Goal: Check status: Check status

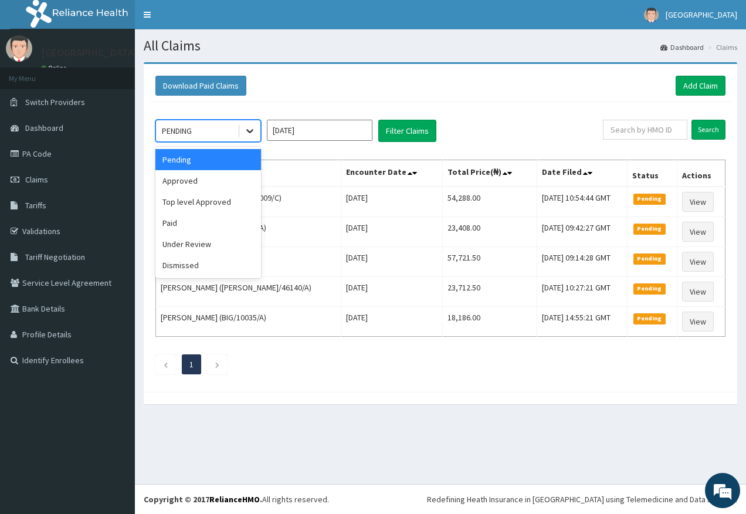
click at [249, 129] on icon at bounding box center [250, 131] width 12 height 12
click at [238, 222] on div "Paid" at bounding box center [208, 222] width 106 height 21
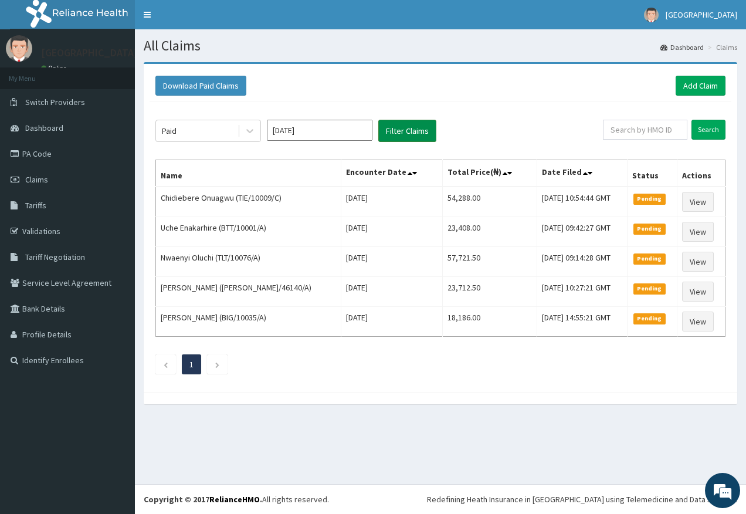
click at [404, 136] on button "Filter Claims" at bounding box center [407, 131] width 58 height 22
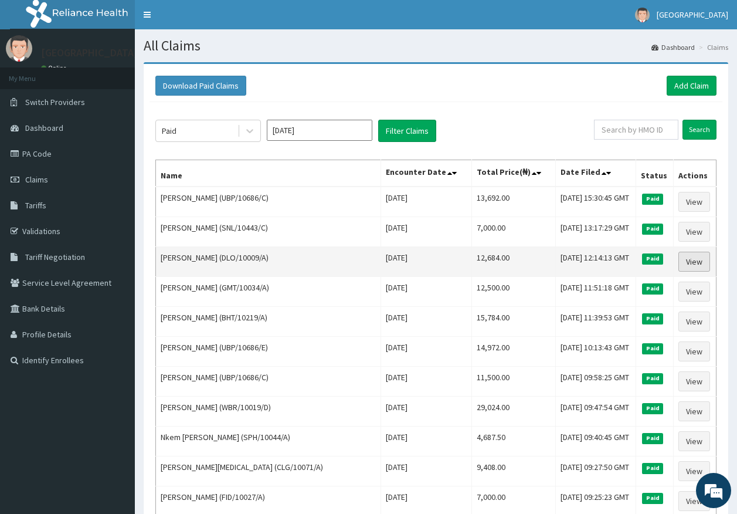
click at [693, 256] on link "View" at bounding box center [695, 262] width 32 height 20
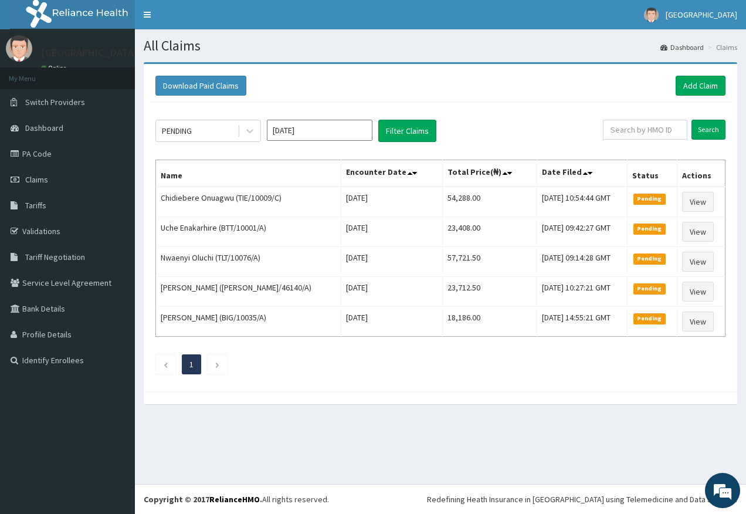
drag, startPoint x: 244, startPoint y: 121, endPoint x: 247, endPoint y: 145, distance: 23.6
click at [244, 123] on div at bounding box center [249, 130] width 21 height 21
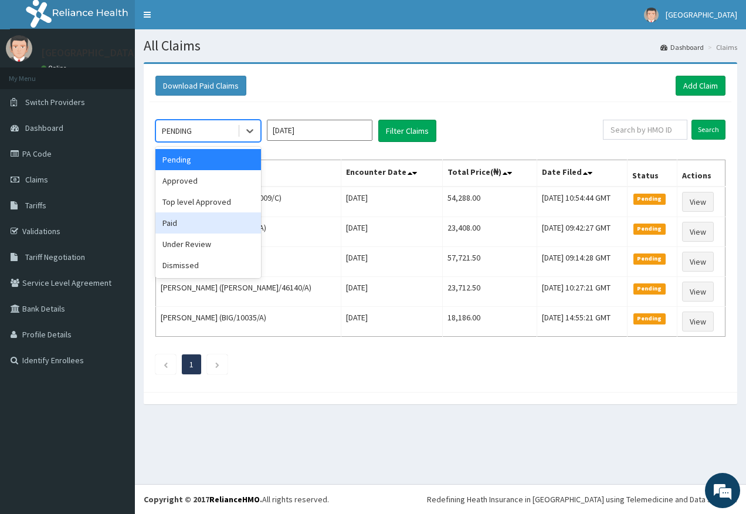
click at [235, 221] on div "Paid" at bounding box center [208, 222] width 106 height 21
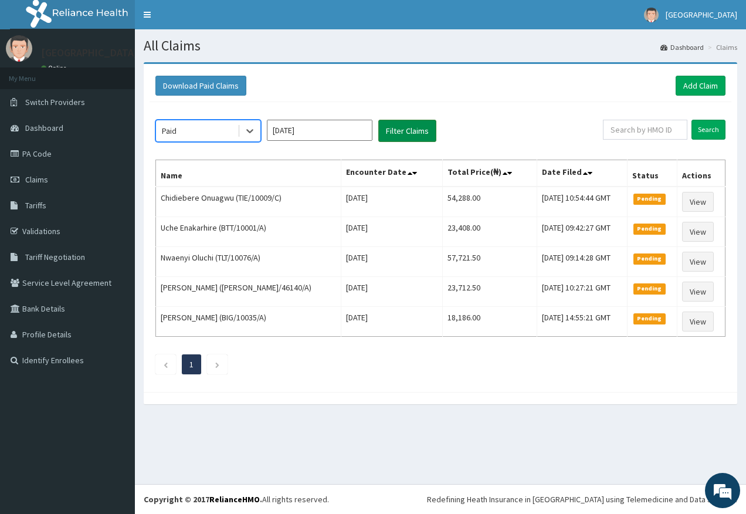
click at [391, 124] on button "Filter Claims" at bounding box center [407, 131] width 58 height 22
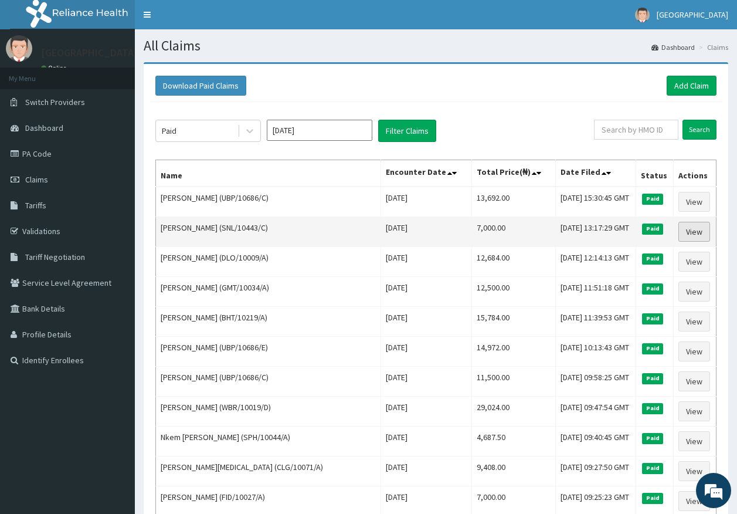
click at [704, 231] on link "View" at bounding box center [695, 232] width 32 height 20
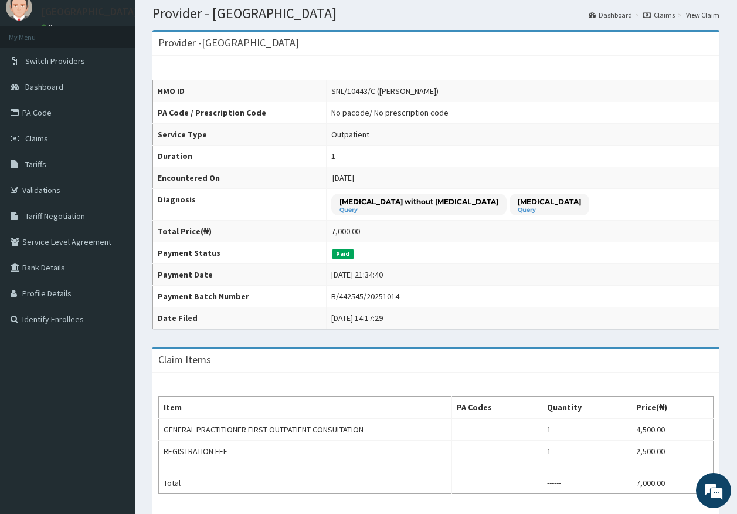
scroll to position [59, 0]
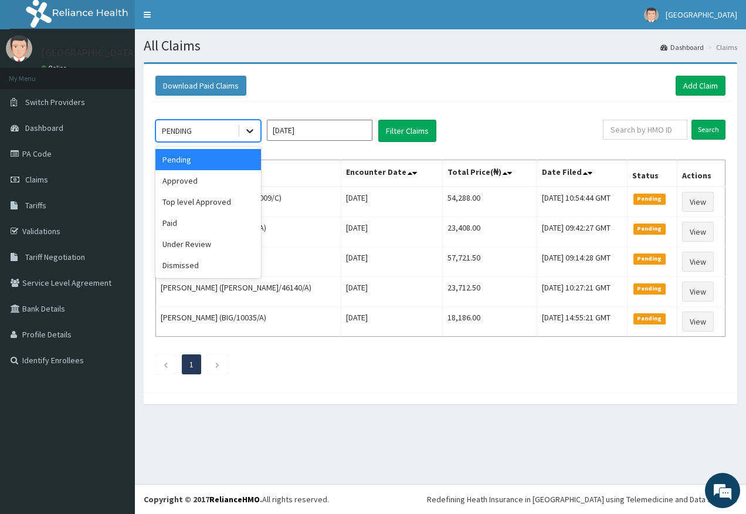
click at [254, 132] on icon at bounding box center [250, 131] width 12 height 12
click at [219, 212] on div "Paid" at bounding box center [208, 222] width 106 height 21
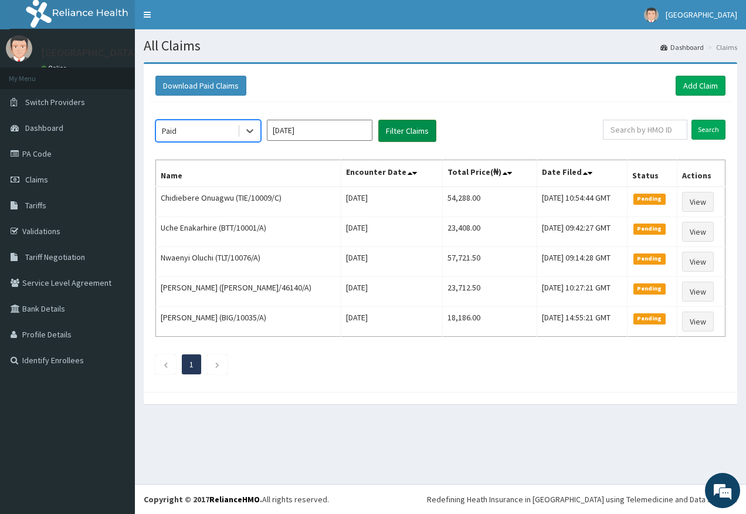
click at [401, 140] on button "Filter Claims" at bounding box center [407, 131] width 58 height 22
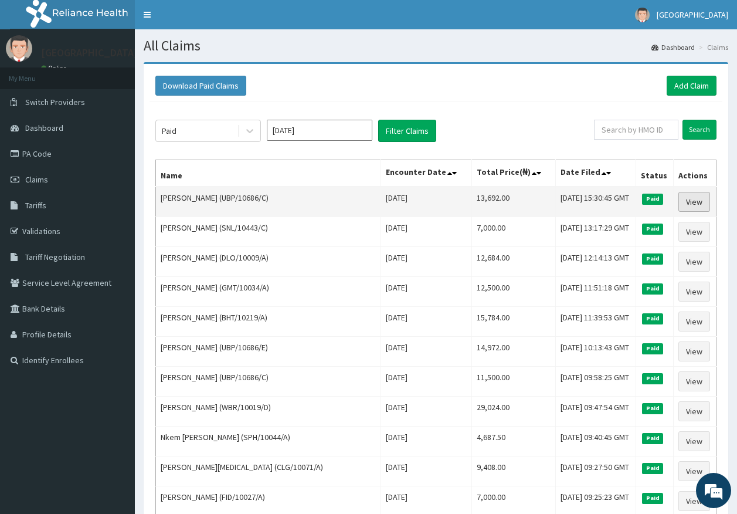
click at [699, 201] on link "View" at bounding box center [695, 202] width 32 height 20
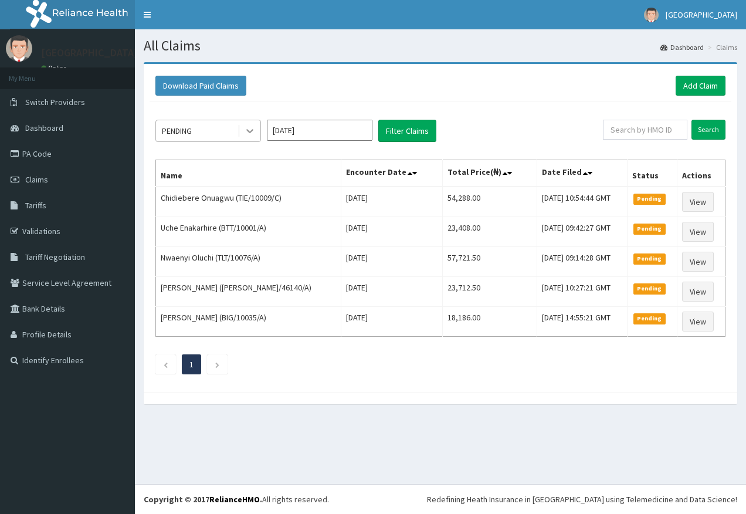
click at [243, 132] on div at bounding box center [249, 130] width 21 height 21
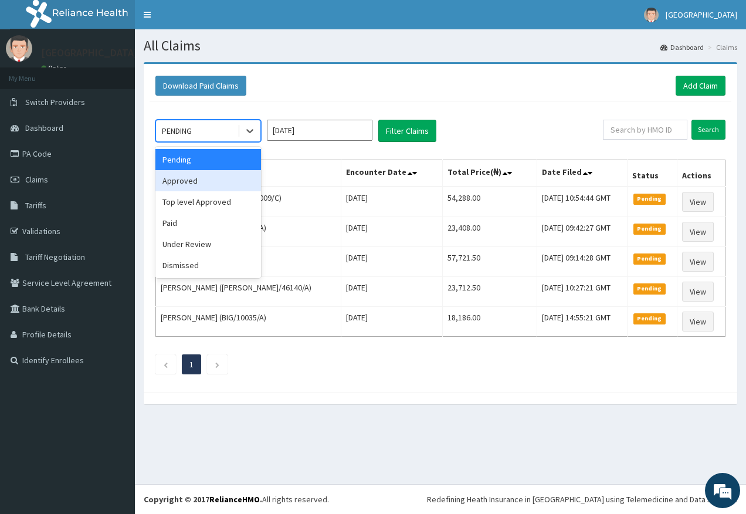
click at [234, 182] on div "Approved" at bounding box center [208, 180] width 106 height 21
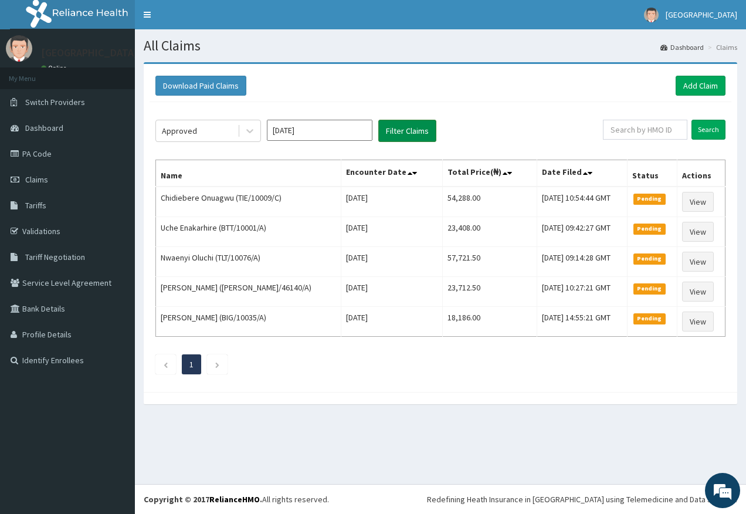
click at [417, 124] on button "Filter Claims" at bounding box center [407, 131] width 58 height 22
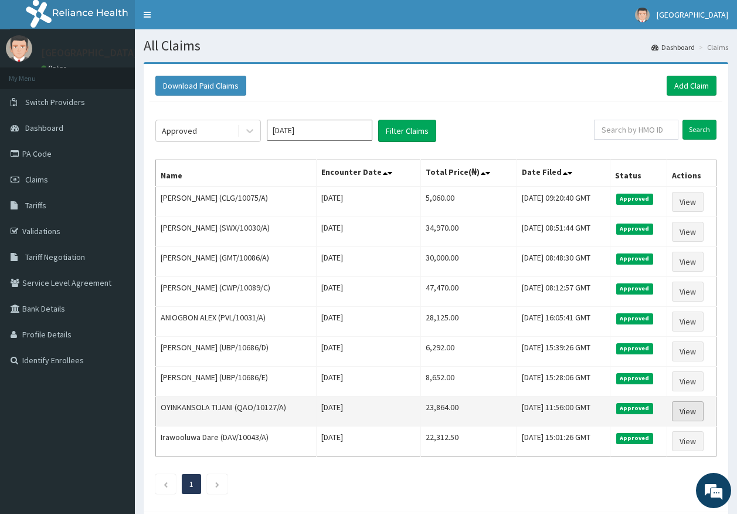
click at [683, 416] on link "View" at bounding box center [688, 411] width 32 height 20
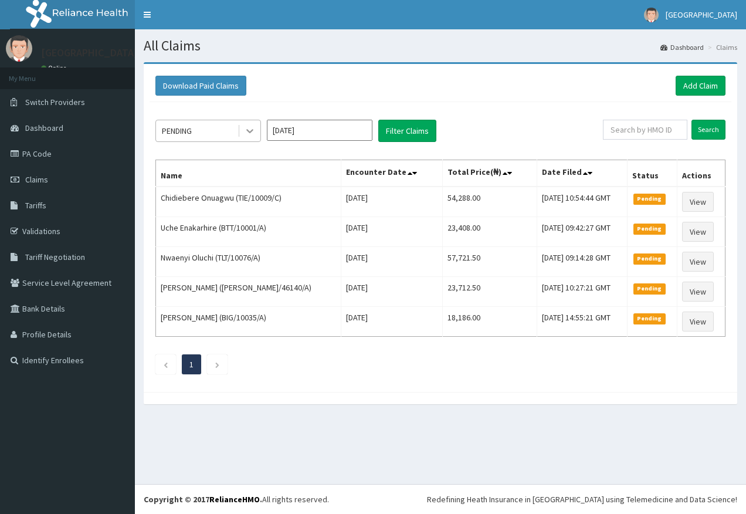
click at [247, 133] on icon at bounding box center [250, 131] width 12 height 12
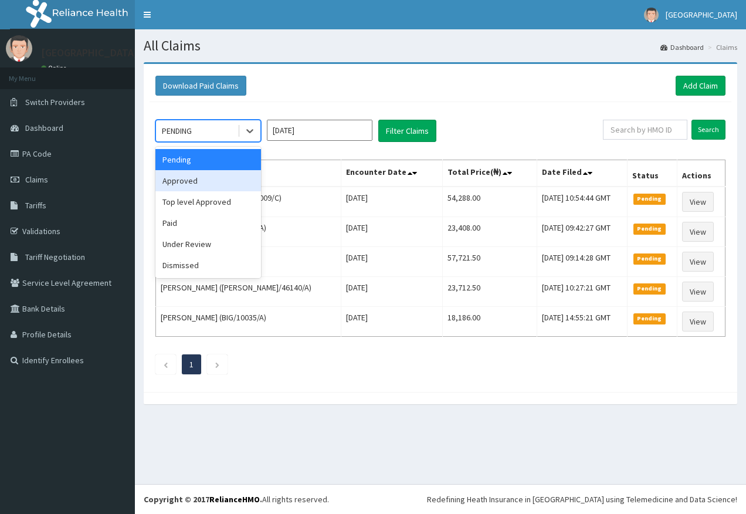
click at [230, 178] on div "Approved" at bounding box center [208, 180] width 106 height 21
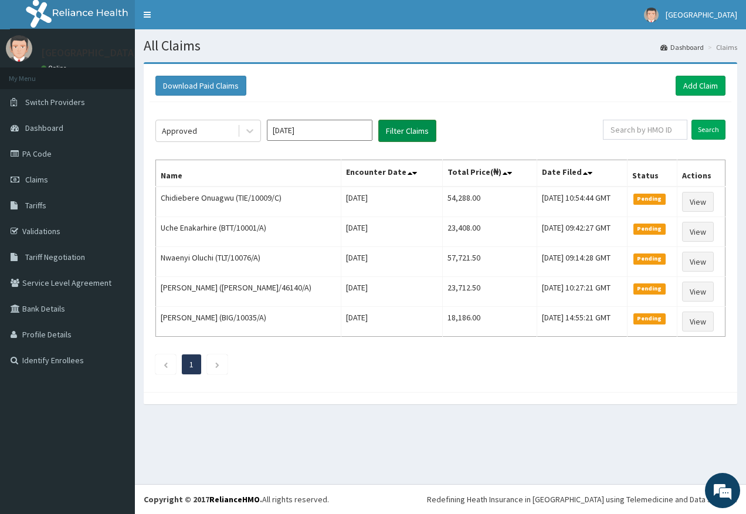
click at [380, 131] on button "Filter Claims" at bounding box center [407, 131] width 58 height 22
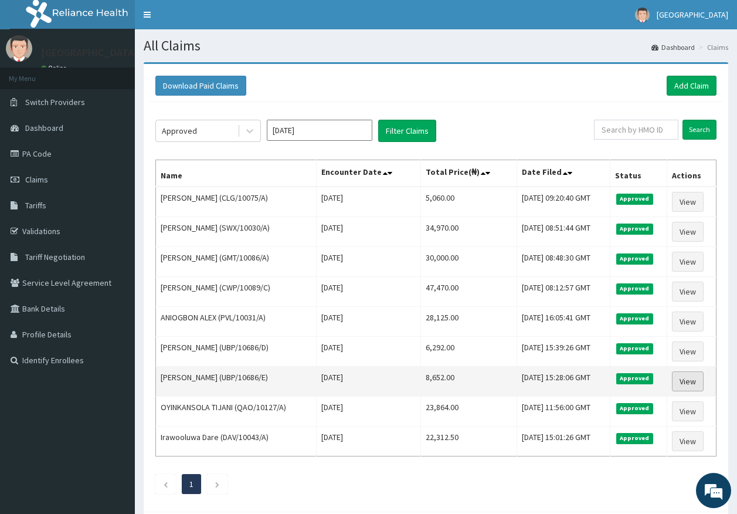
click at [685, 387] on link "View" at bounding box center [688, 381] width 32 height 20
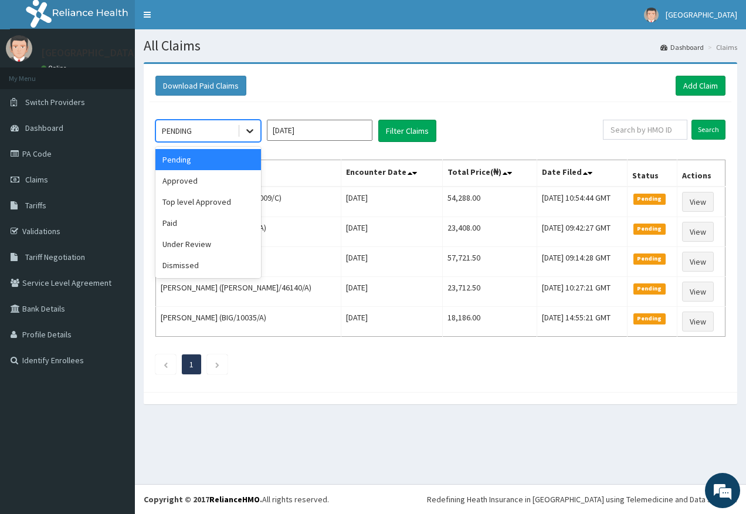
click at [249, 133] on icon at bounding box center [250, 131] width 12 height 12
click at [215, 185] on div "Approved" at bounding box center [208, 180] width 106 height 21
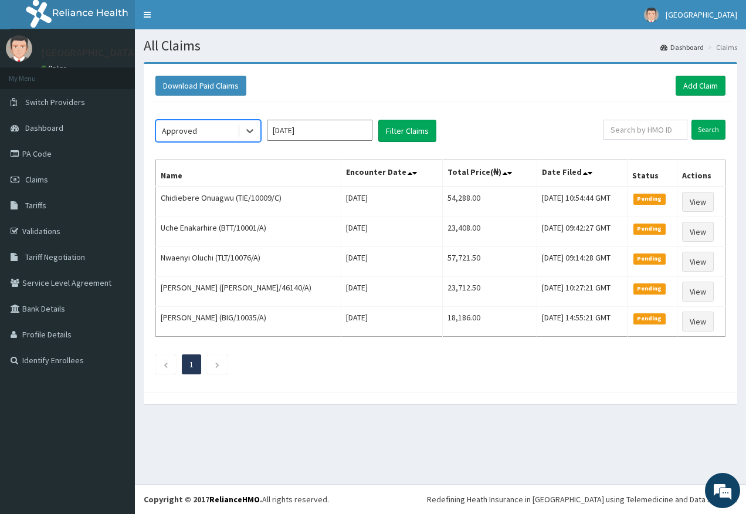
click at [408, 144] on div "option Approved, selected. Select is focused ,type to refine list, press Down t…" at bounding box center [441, 244] width 582 height 284
click at [408, 136] on button "Filter Claims" at bounding box center [407, 131] width 58 height 22
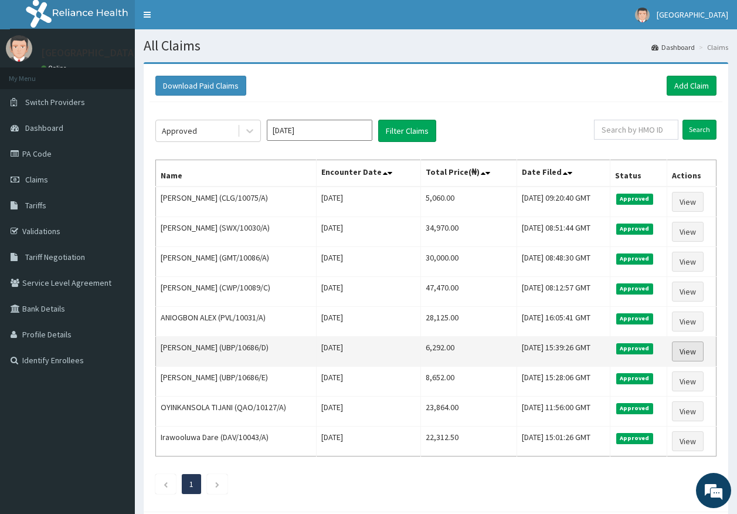
click at [695, 356] on link "View" at bounding box center [688, 351] width 32 height 20
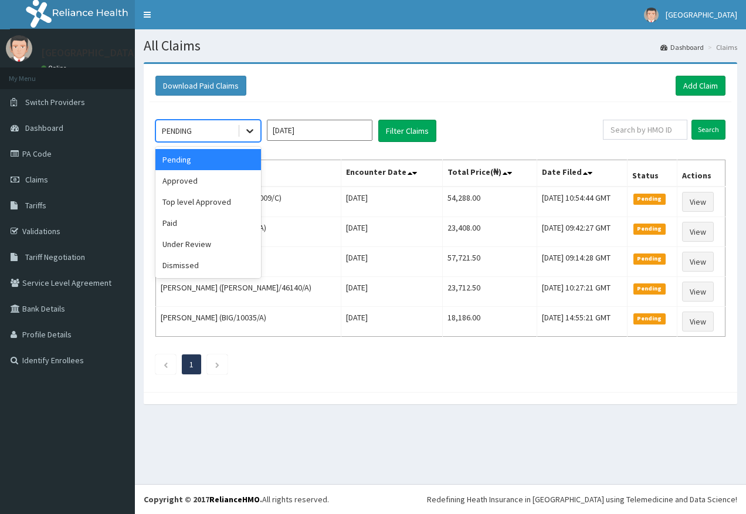
click at [253, 133] on icon at bounding box center [250, 131] width 12 height 12
click at [236, 183] on div "Approved" at bounding box center [208, 180] width 106 height 21
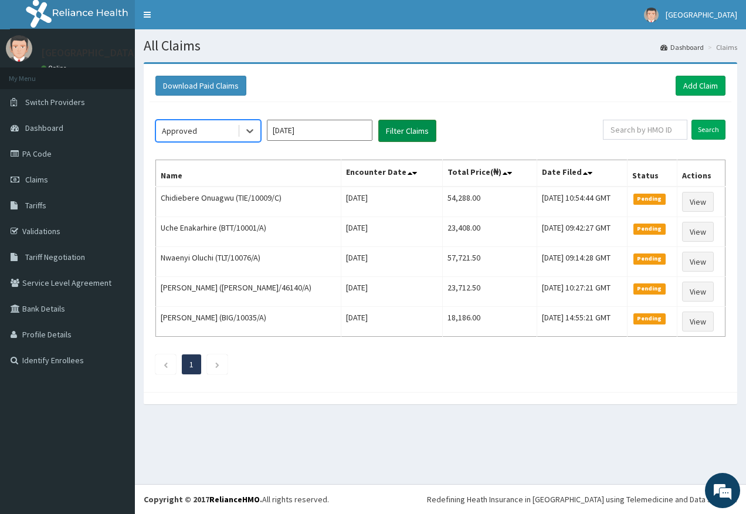
click at [411, 134] on button "Filter Claims" at bounding box center [407, 131] width 58 height 22
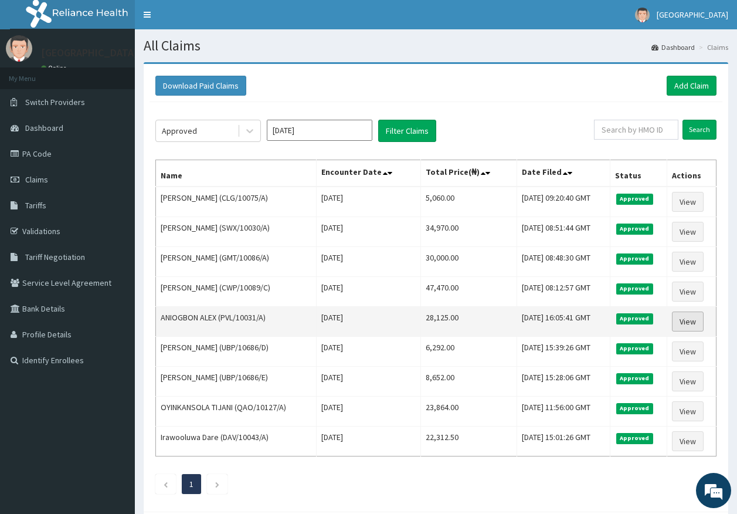
click at [697, 318] on link "View" at bounding box center [688, 321] width 32 height 20
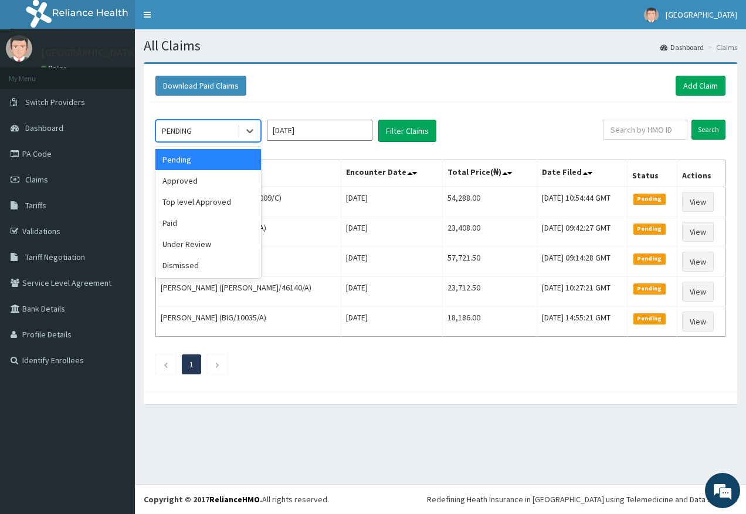
click at [245, 130] on icon at bounding box center [250, 131] width 12 height 12
click at [231, 175] on div "Approved" at bounding box center [208, 180] width 106 height 21
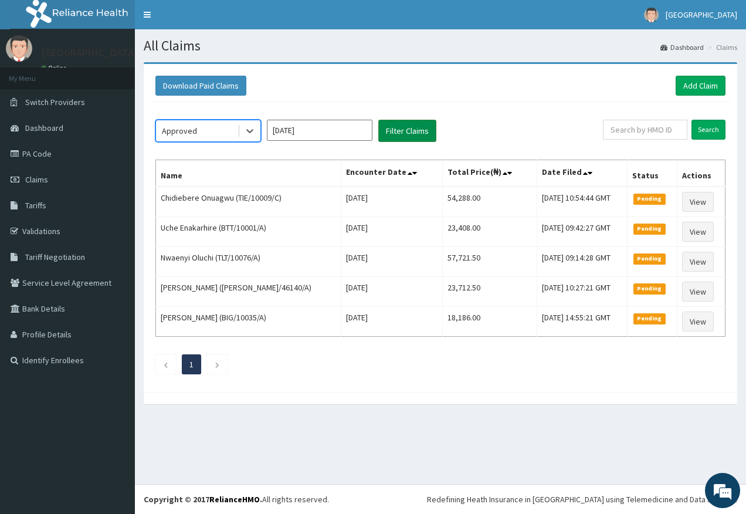
click at [382, 133] on button "Filter Claims" at bounding box center [407, 131] width 58 height 22
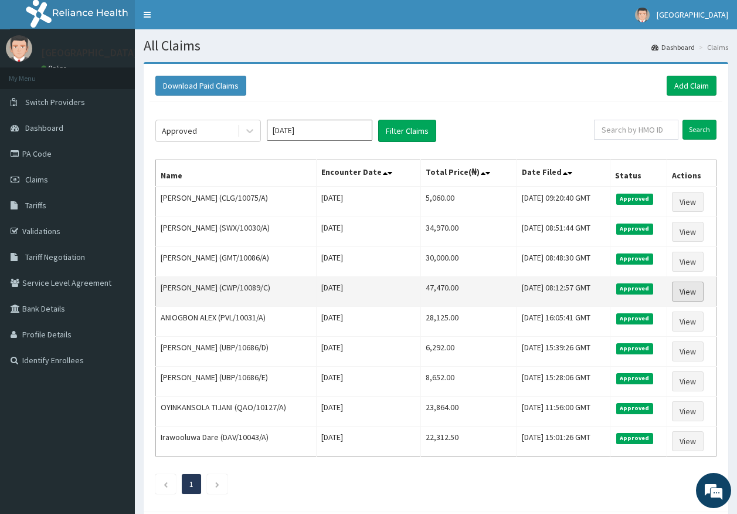
click at [689, 293] on link "View" at bounding box center [688, 292] width 32 height 20
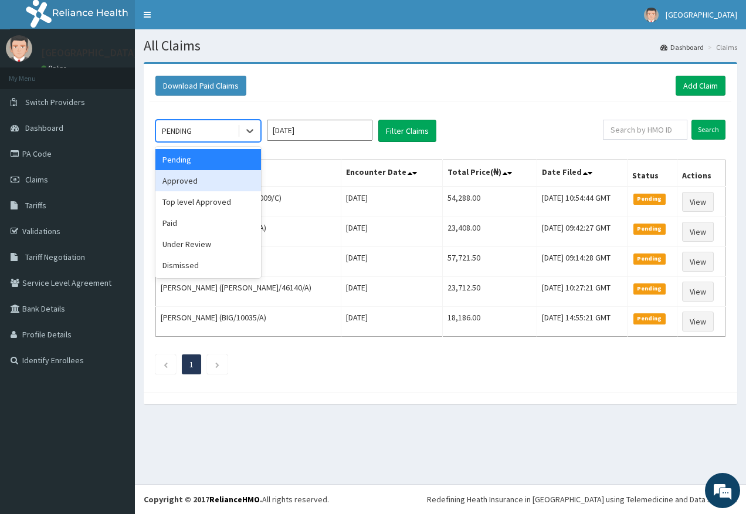
click at [232, 186] on div "Approved" at bounding box center [208, 180] width 106 height 21
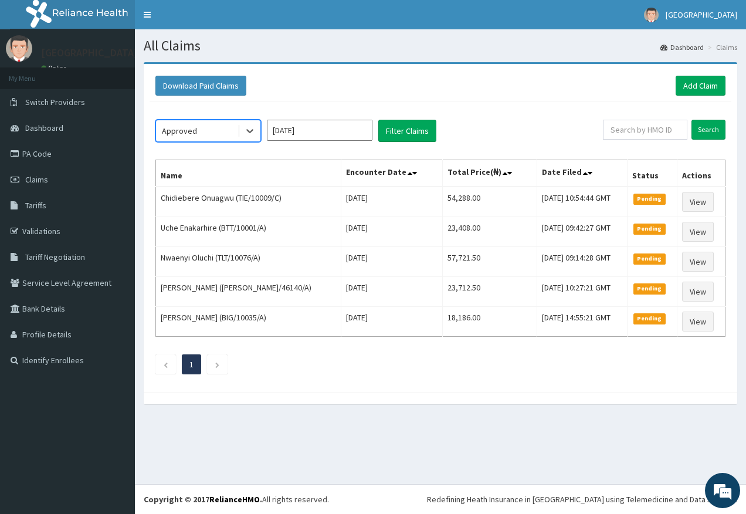
click at [421, 117] on div "option Approved, selected. Select is focused ,type to refine list, press Down t…" at bounding box center [441, 244] width 582 height 284
click at [414, 128] on button "Filter Claims" at bounding box center [407, 131] width 58 height 22
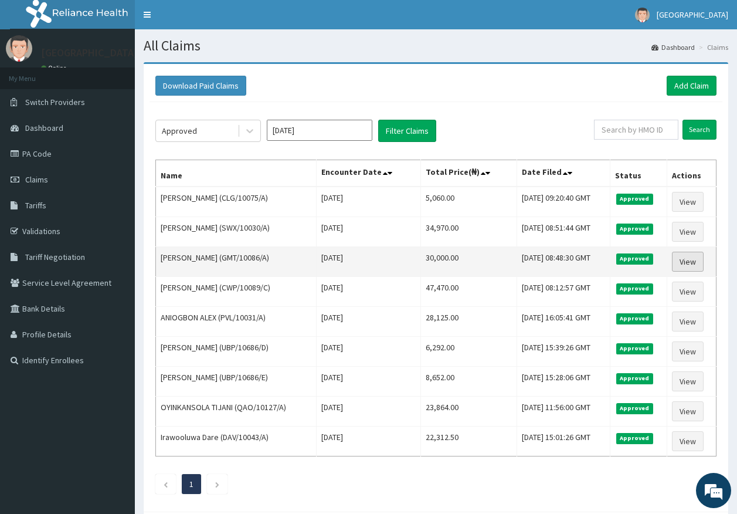
click at [704, 263] on link "View" at bounding box center [688, 262] width 32 height 20
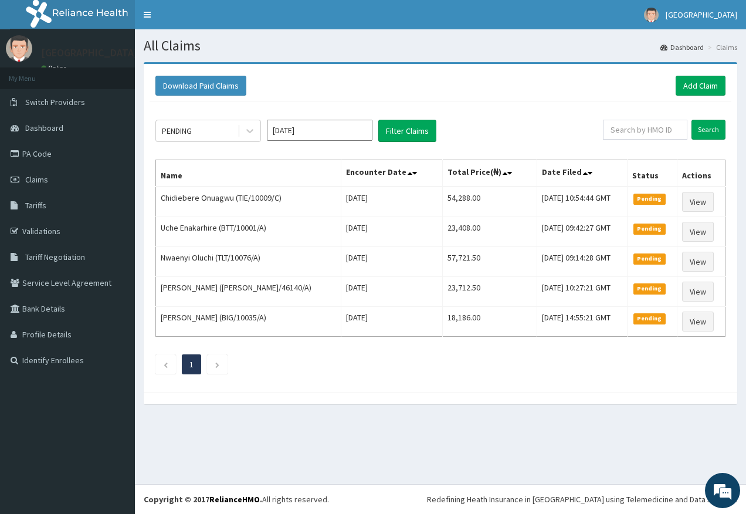
click at [249, 120] on div "PENDING" at bounding box center [208, 131] width 106 height 22
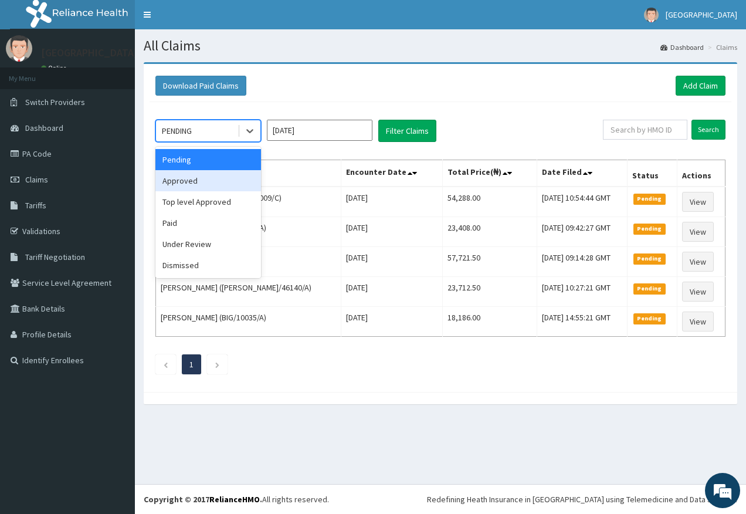
click at [221, 189] on div "Approved" at bounding box center [208, 180] width 106 height 21
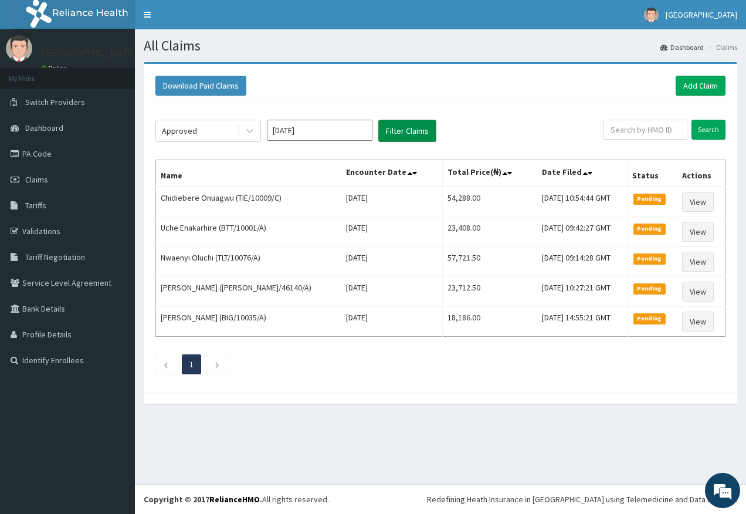
click at [386, 123] on button "Filter Claims" at bounding box center [407, 131] width 58 height 22
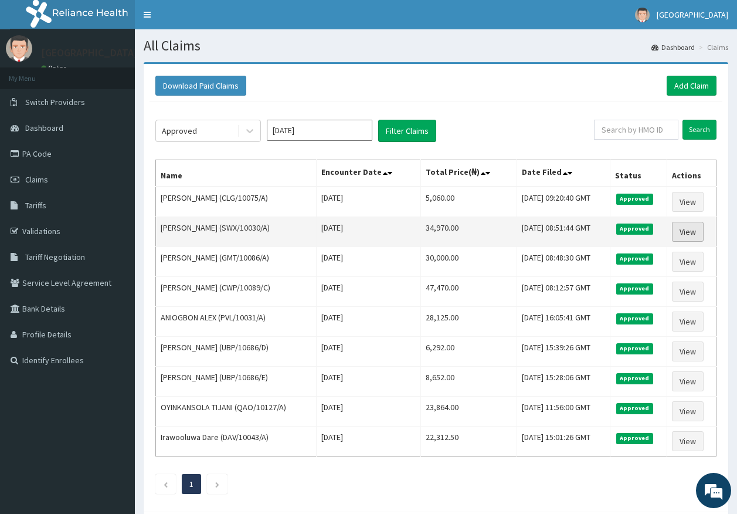
click at [691, 227] on link "View" at bounding box center [688, 232] width 32 height 20
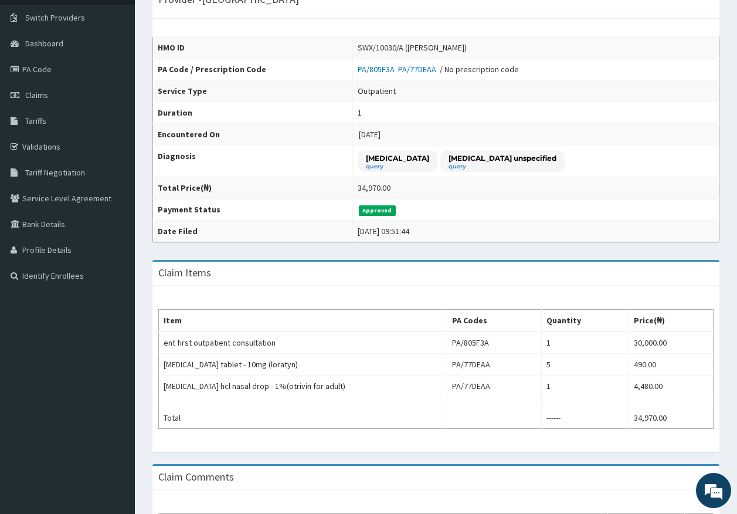
scroll to position [59, 0]
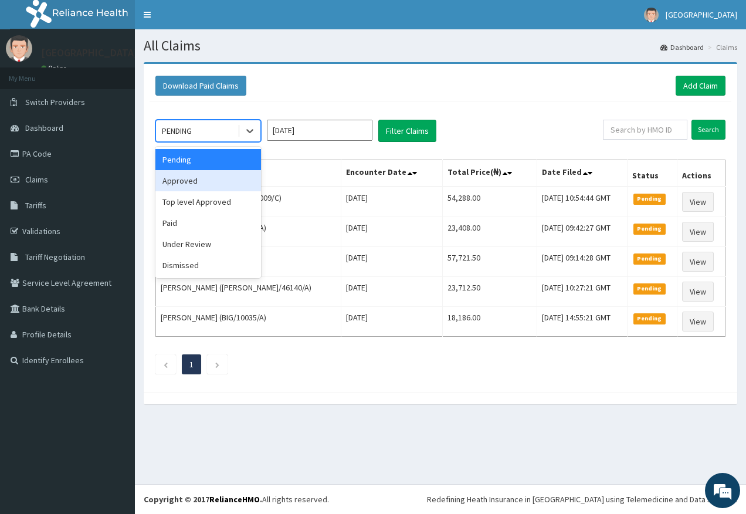
click at [222, 188] on div "Approved" at bounding box center [208, 180] width 106 height 21
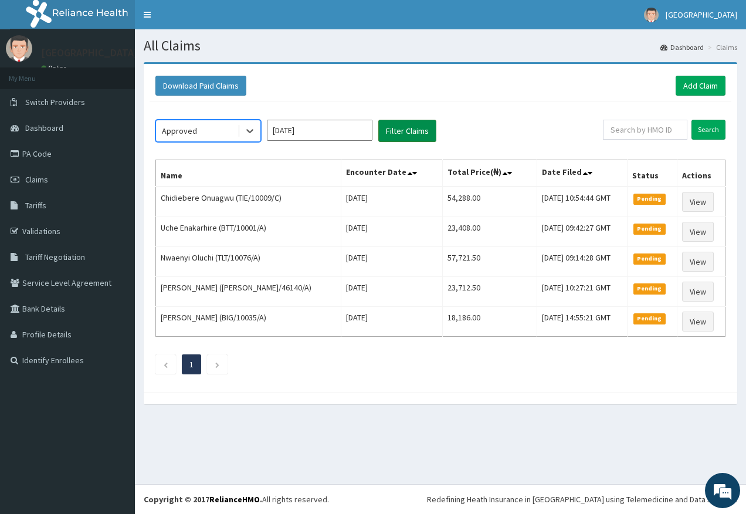
click at [419, 130] on button "Filter Claims" at bounding box center [407, 131] width 58 height 22
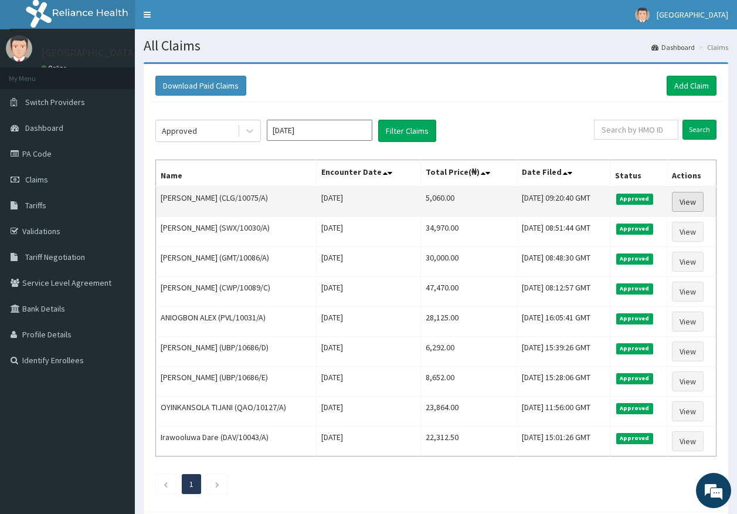
click at [693, 200] on link "View" at bounding box center [688, 202] width 32 height 20
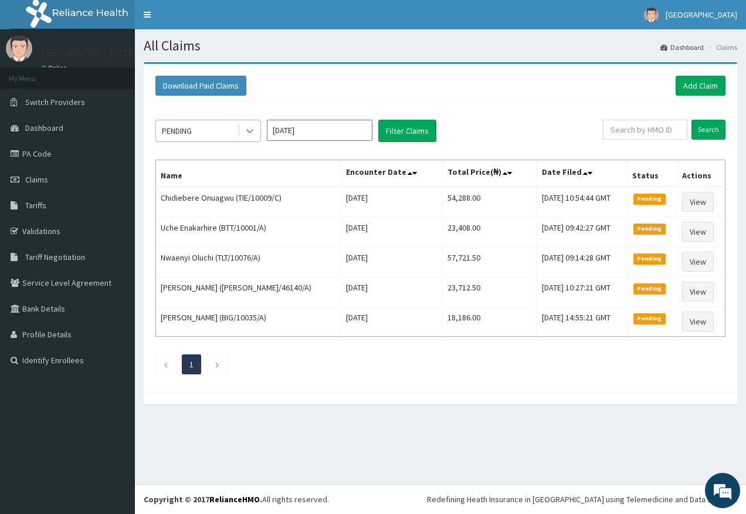
drag, startPoint x: 246, startPoint y: 126, endPoint x: 248, endPoint y: 136, distance: 10.0
click at [247, 127] on icon at bounding box center [250, 131] width 12 height 12
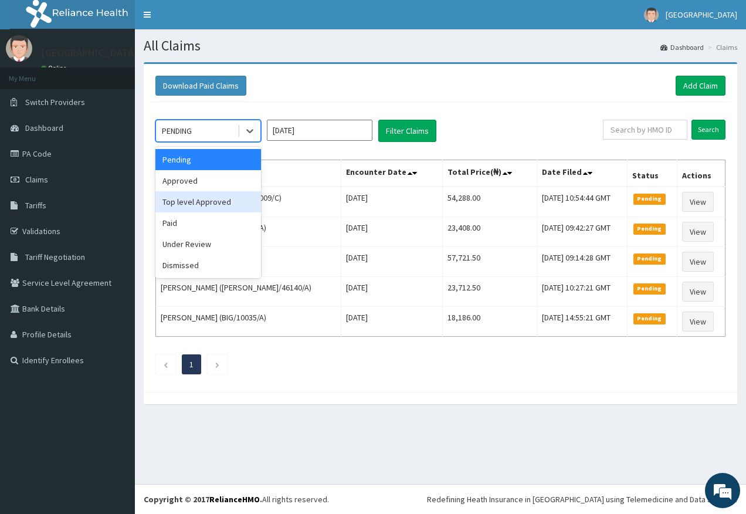
click at [244, 198] on div "Top level Approved" at bounding box center [208, 201] width 106 height 21
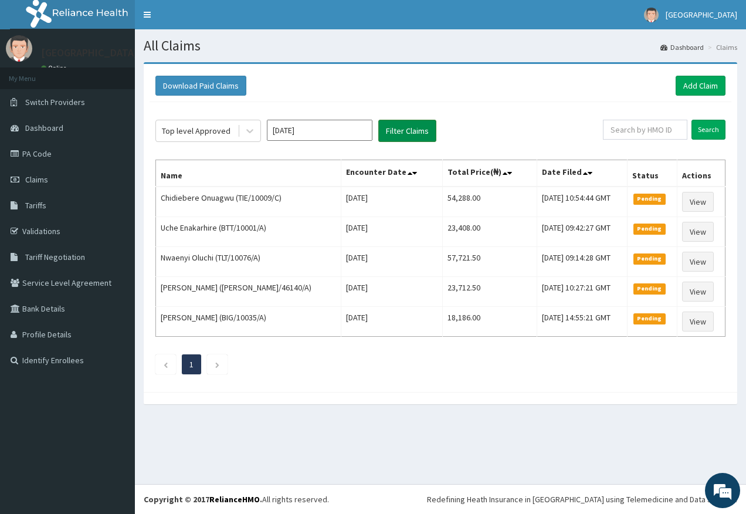
click at [400, 130] on button "Filter Claims" at bounding box center [407, 131] width 58 height 22
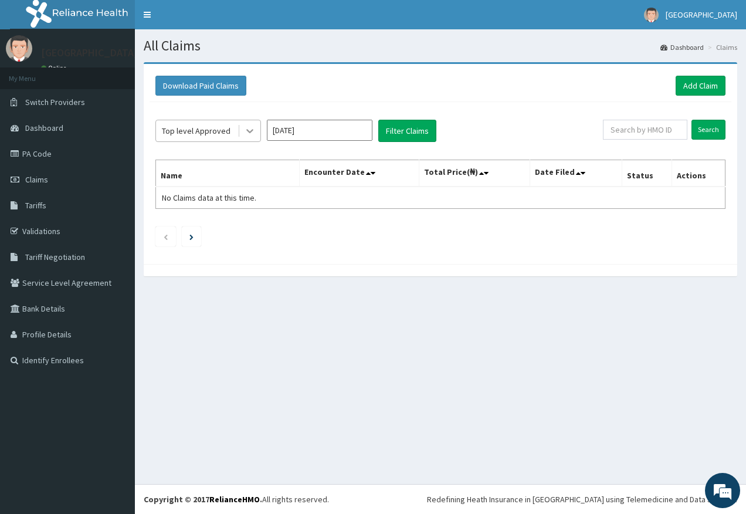
click at [244, 130] on icon at bounding box center [250, 131] width 12 height 12
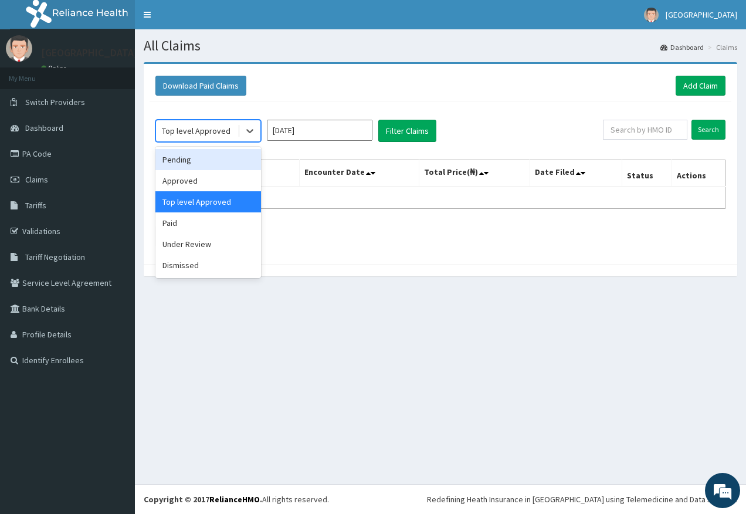
click at [247, 162] on div "Pending" at bounding box center [208, 159] width 106 height 21
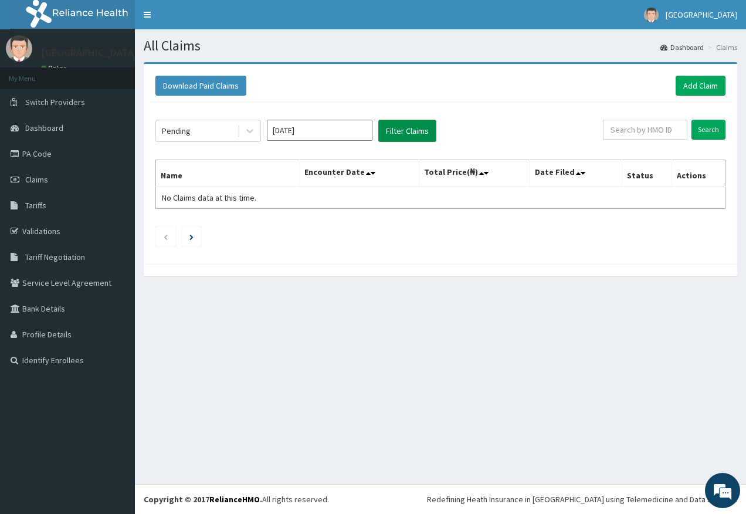
click at [424, 134] on button "Filter Claims" at bounding box center [407, 131] width 58 height 22
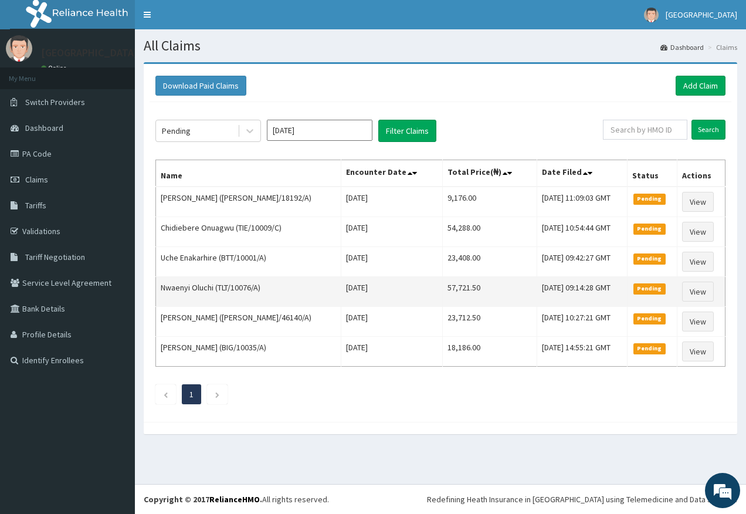
click at [717, 293] on td "View" at bounding box center [702, 292] width 48 height 30
click at [703, 290] on link "View" at bounding box center [698, 292] width 32 height 20
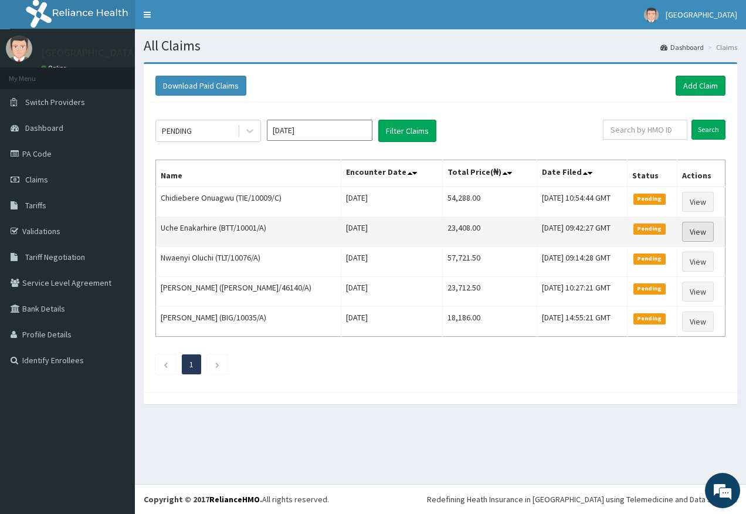
click at [687, 231] on link "View" at bounding box center [698, 232] width 32 height 20
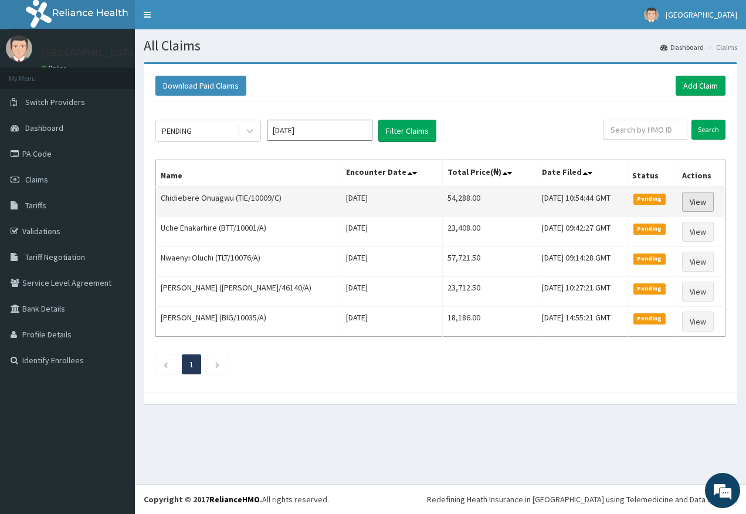
click at [700, 205] on link "View" at bounding box center [698, 202] width 32 height 20
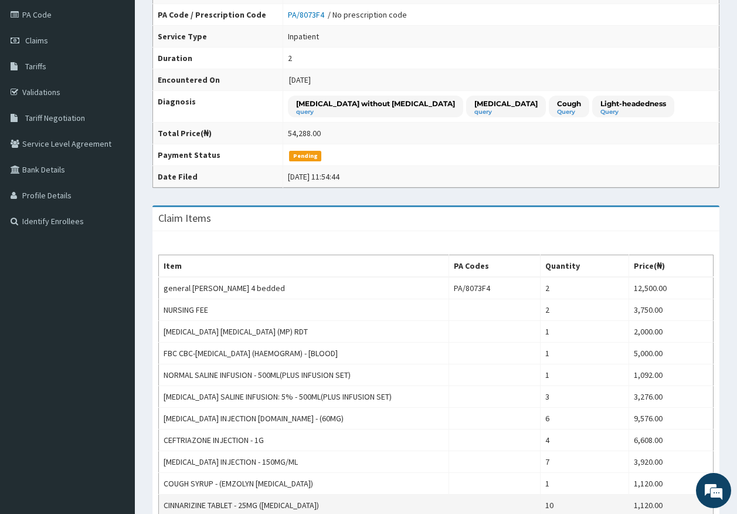
scroll to position [117, 0]
